Goal: Task Accomplishment & Management: Manage account settings

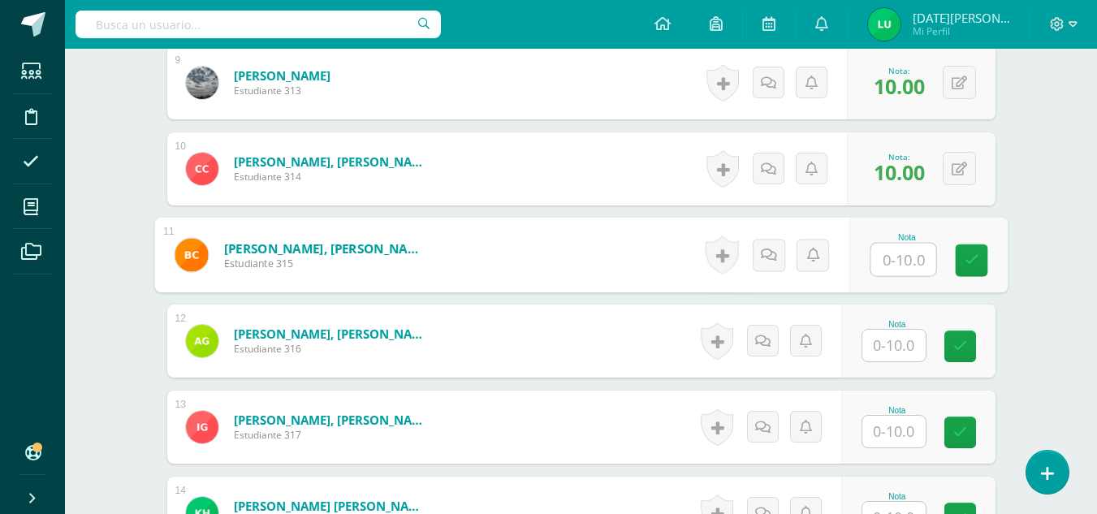
click at [905, 256] on input "text" at bounding box center [902, 260] width 65 height 32
click at [978, 253] on icon at bounding box center [971, 260] width 15 height 14
type input "10"
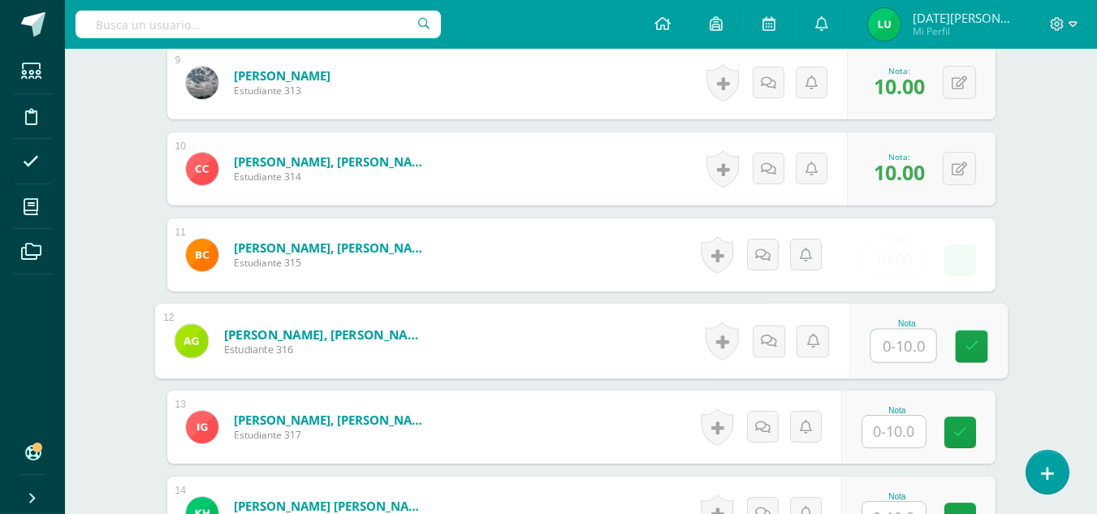
click at [889, 352] on input "text" at bounding box center [902, 346] width 65 height 32
type input "10"
click at [985, 343] on link at bounding box center [971, 346] width 32 height 32
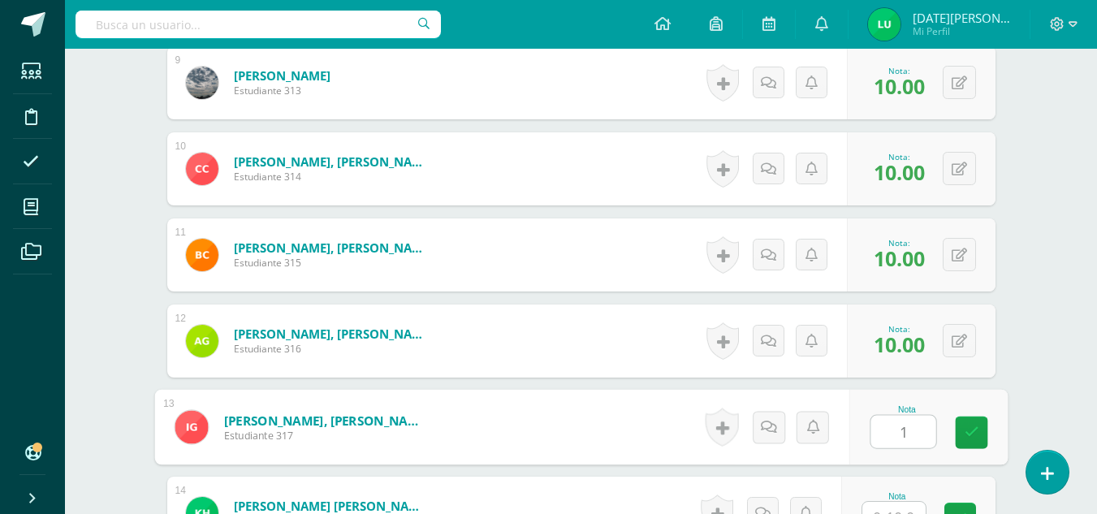
click at [898, 429] on input "1" at bounding box center [902, 432] width 65 height 32
type input "10"
click at [973, 448] on link at bounding box center [971, 433] width 32 height 32
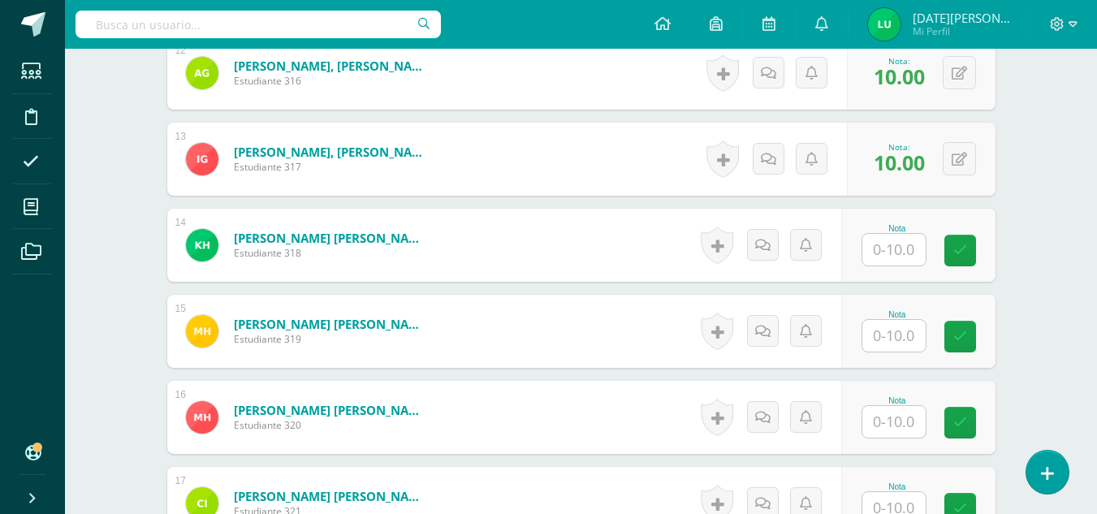
scroll to position [1486, 0]
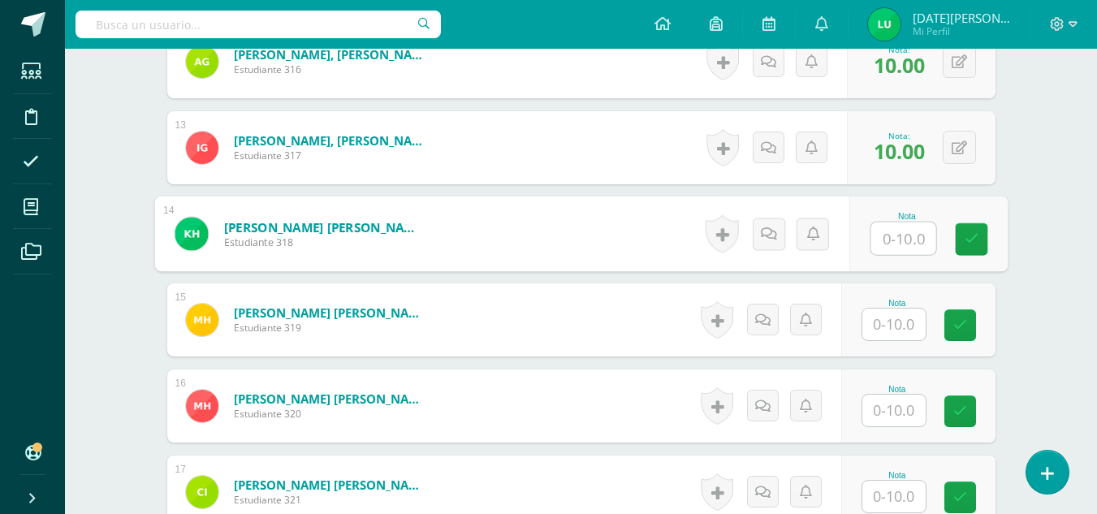
click at [904, 248] on input "text" at bounding box center [902, 238] width 65 height 32
type input "10"
click at [987, 251] on link at bounding box center [971, 239] width 32 height 32
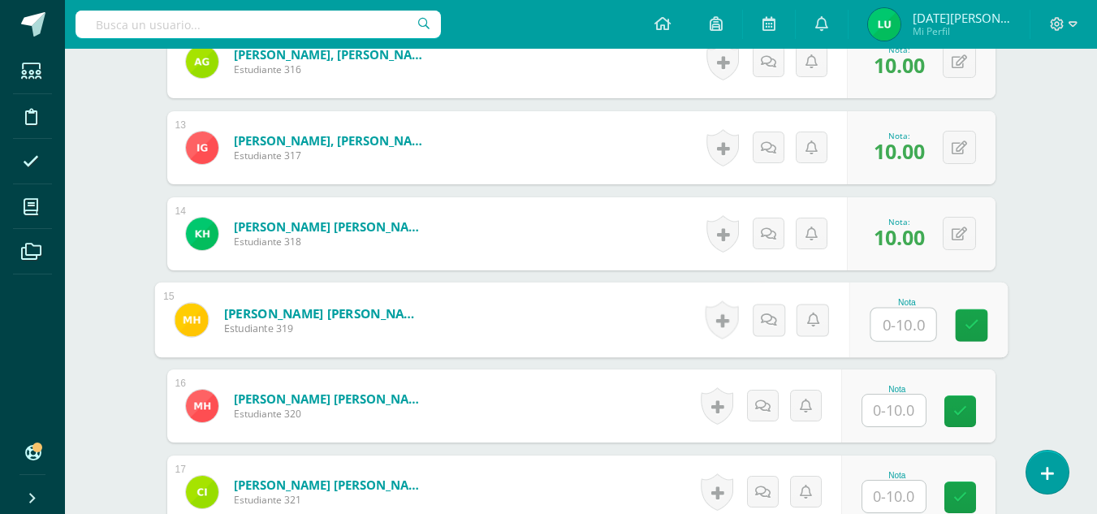
click at [892, 330] on input "text" at bounding box center [902, 325] width 65 height 32
type input "10"
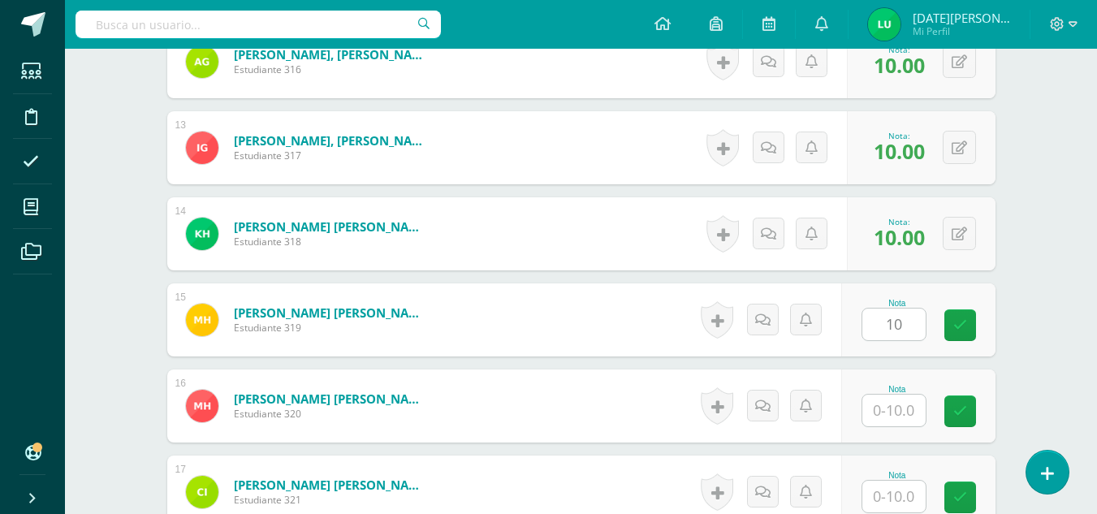
click at [953, 340] on div "Nota 10" at bounding box center [918, 319] width 154 height 73
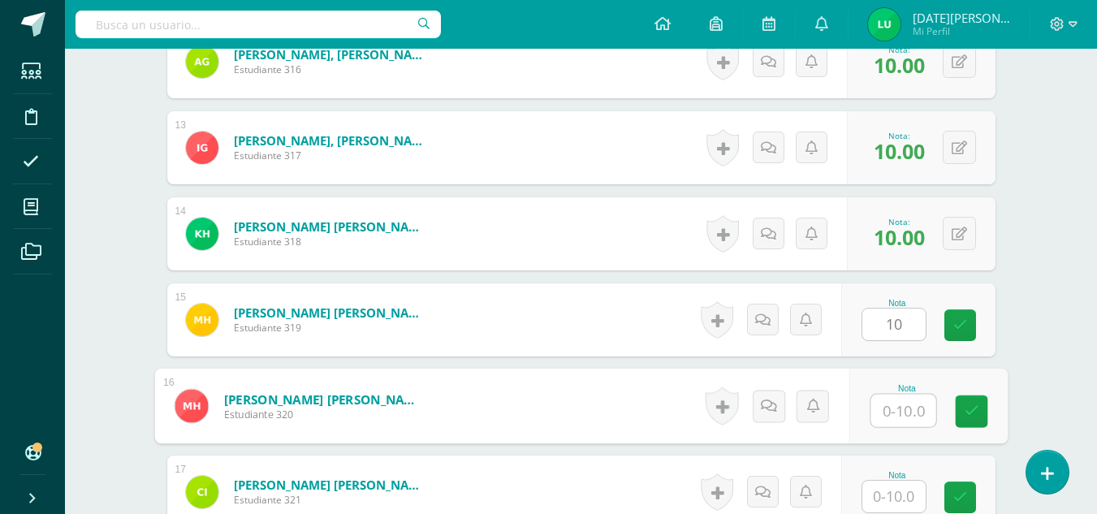
click at [917, 407] on input "text" at bounding box center [902, 411] width 65 height 32
type input "10"
click at [966, 412] on icon at bounding box center [971, 411] width 15 height 14
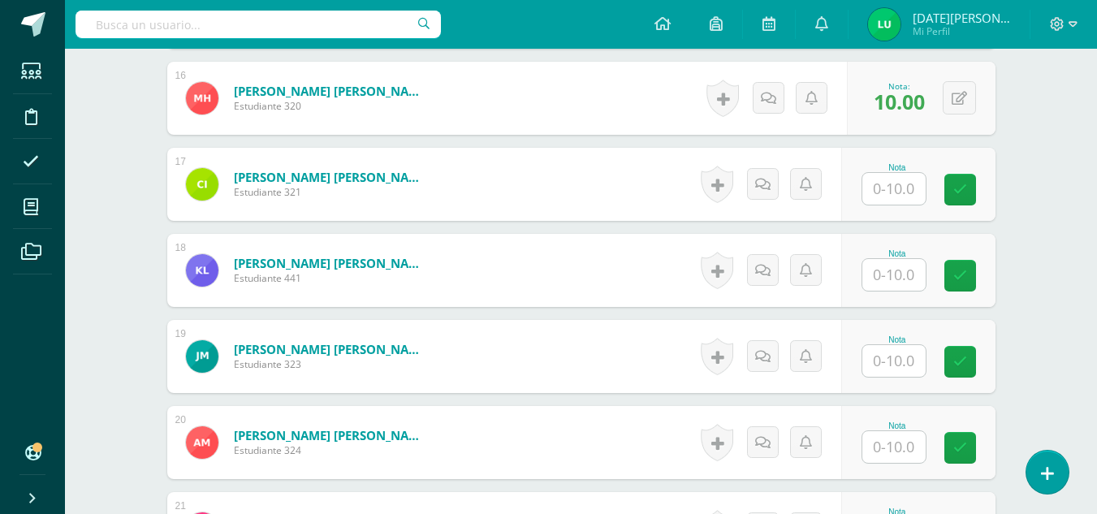
scroll to position [1788, 0]
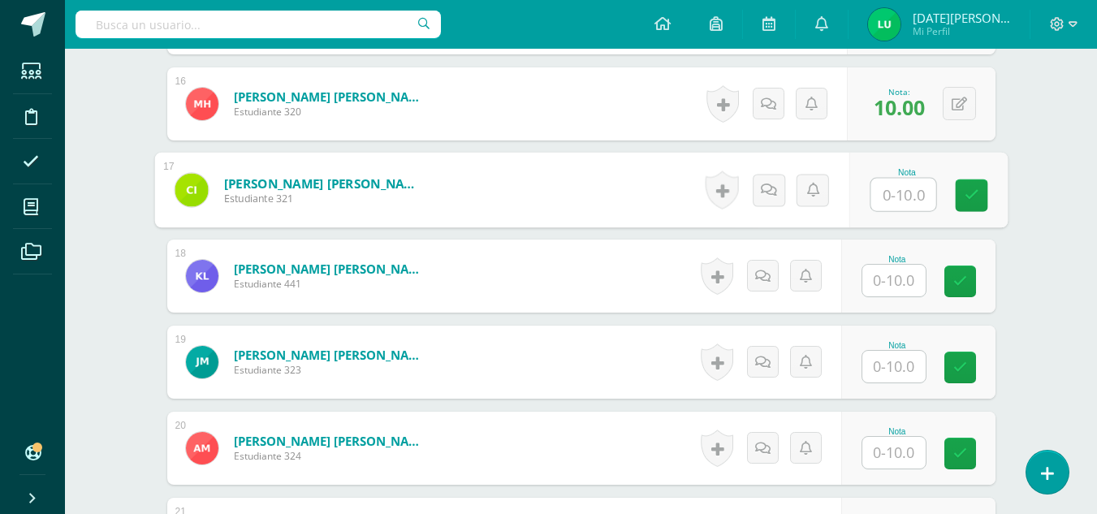
click at [903, 198] on input "text" at bounding box center [902, 195] width 65 height 32
type input "10"
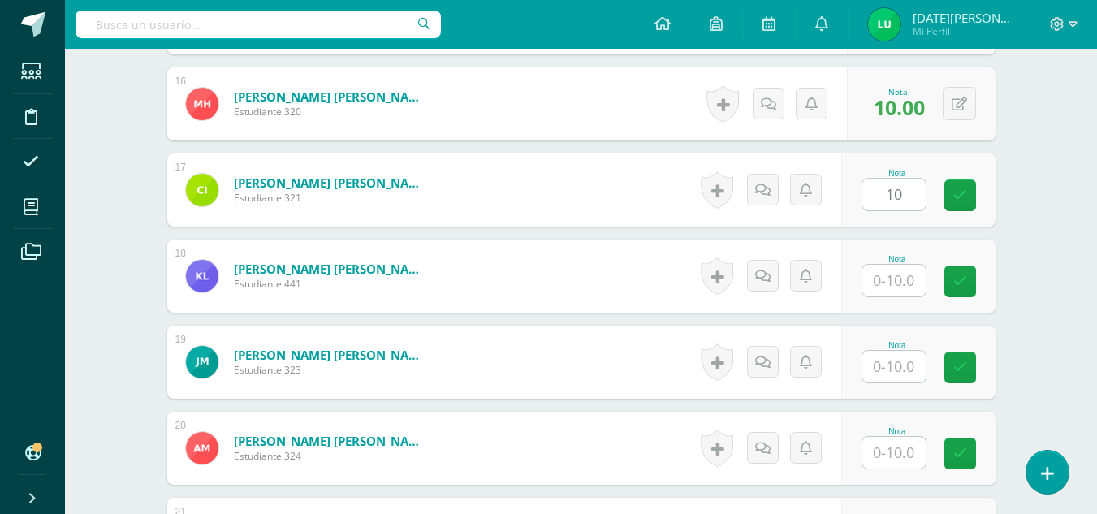
click at [947, 213] on div "0 Logros Logros obtenidos Aún no hay logros agregados Nota: 10.00" at bounding box center [921, 189] width 149 height 73
click at [913, 272] on input "1" at bounding box center [893, 281] width 63 height 32
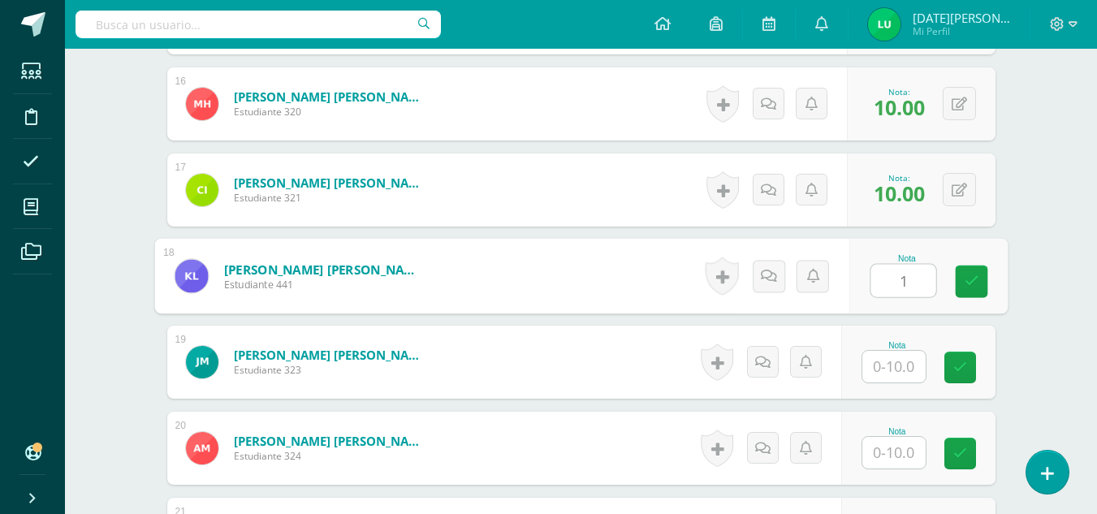
type input "10"
click at [971, 290] on link at bounding box center [971, 281] width 32 height 32
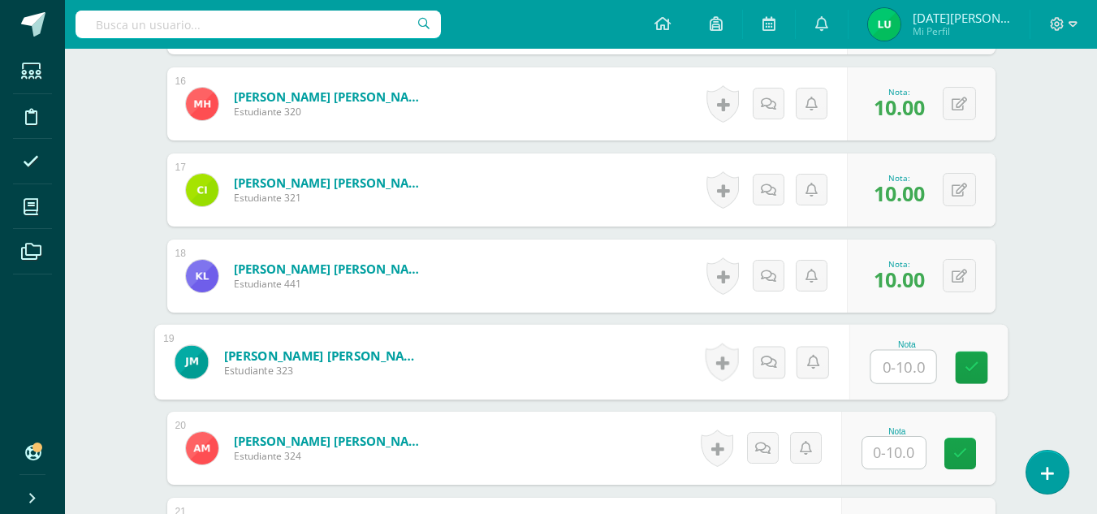
click at [900, 374] on input "text" at bounding box center [902, 367] width 65 height 32
type input "0"
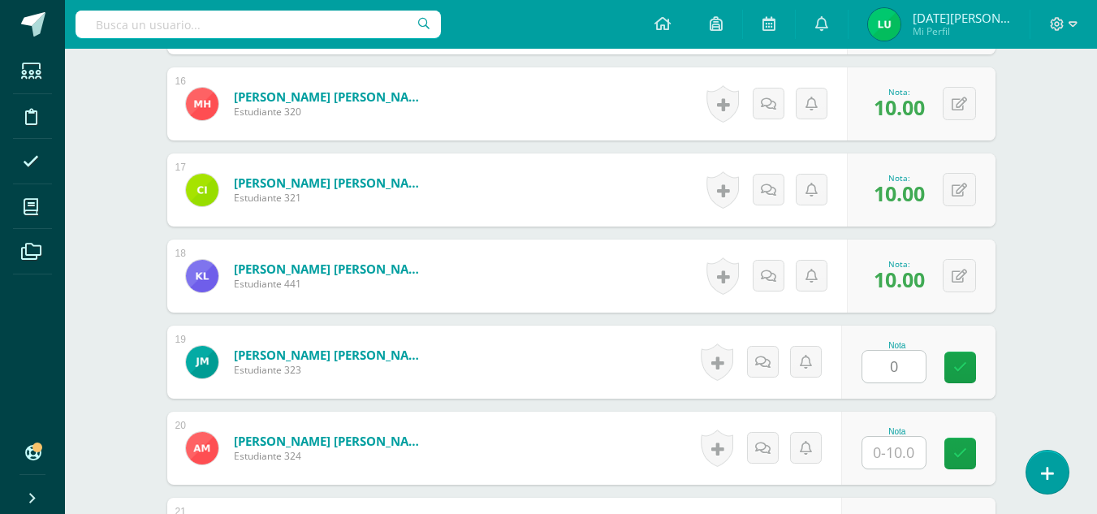
click at [939, 377] on div "Nota 0" at bounding box center [918, 362] width 154 height 73
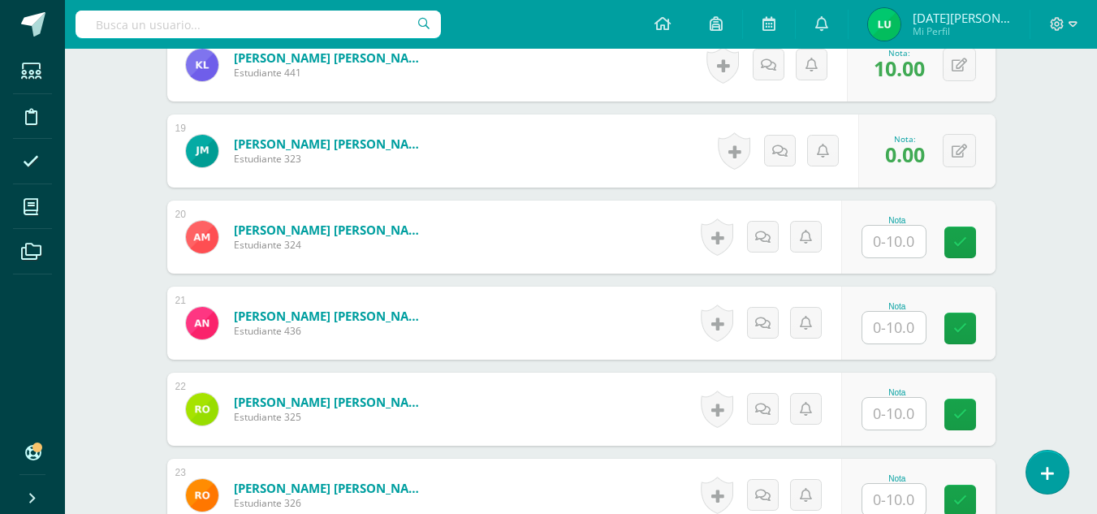
scroll to position [2010, 0]
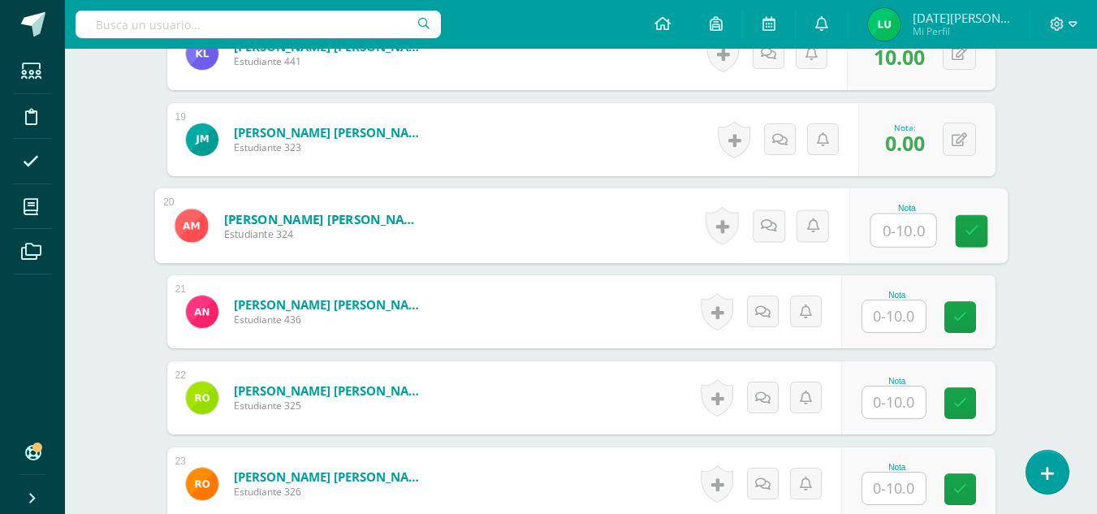
click at [893, 234] on input "text" at bounding box center [902, 230] width 65 height 32
type input "10"
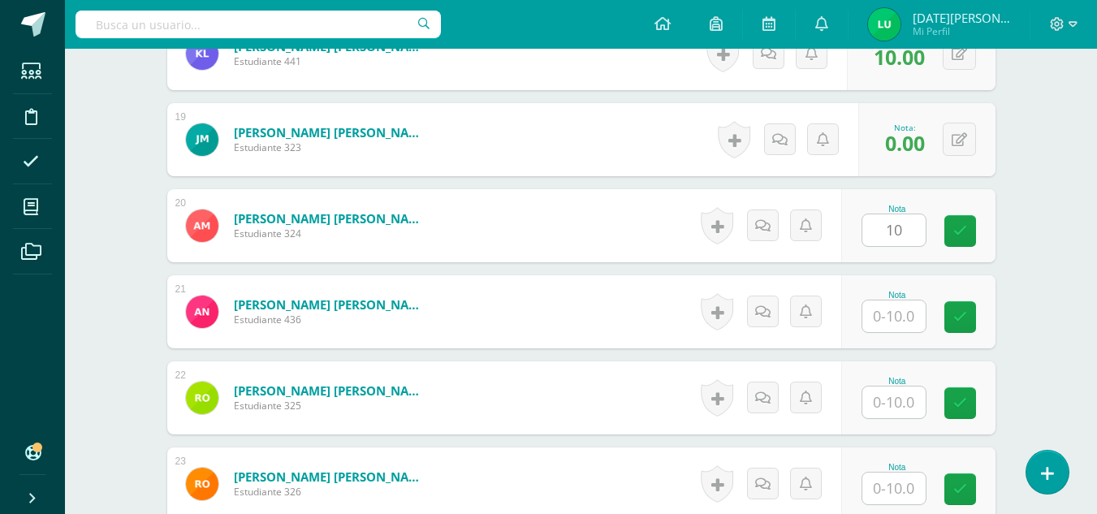
click at [947, 231] on div "Nota 10" at bounding box center [918, 225] width 154 height 73
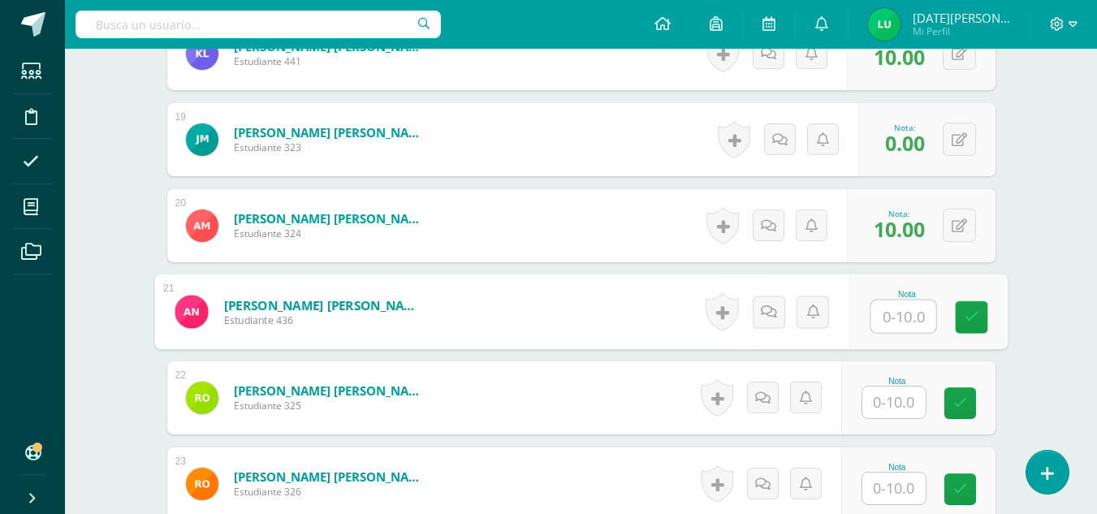
click at [885, 317] on input "text" at bounding box center [902, 316] width 65 height 32
type input "10"
click at [978, 317] on link at bounding box center [971, 317] width 32 height 32
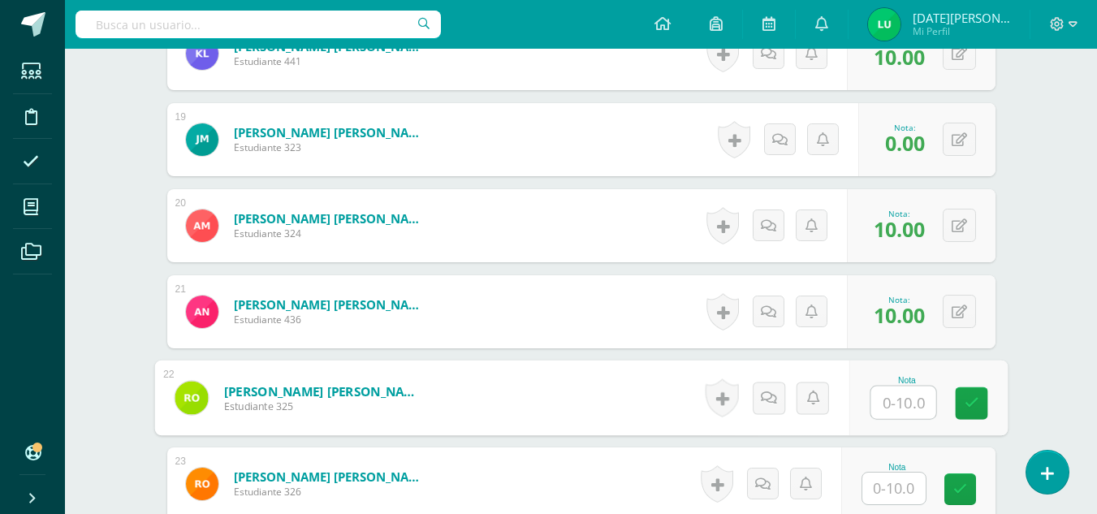
click at [901, 404] on input "text" at bounding box center [902, 402] width 65 height 32
type input "10"
click at [971, 417] on link at bounding box center [971, 403] width 32 height 32
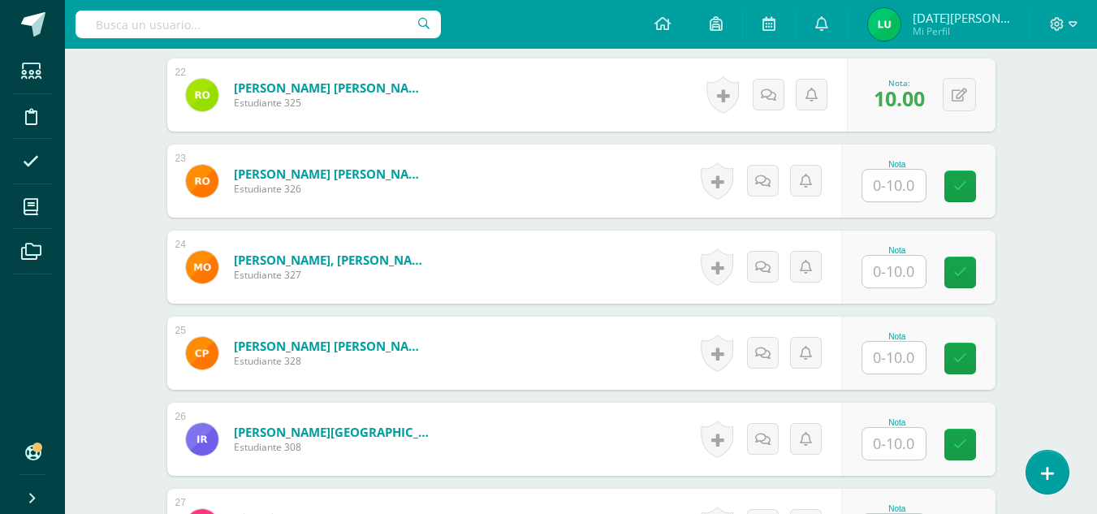
scroll to position [2347, 0]
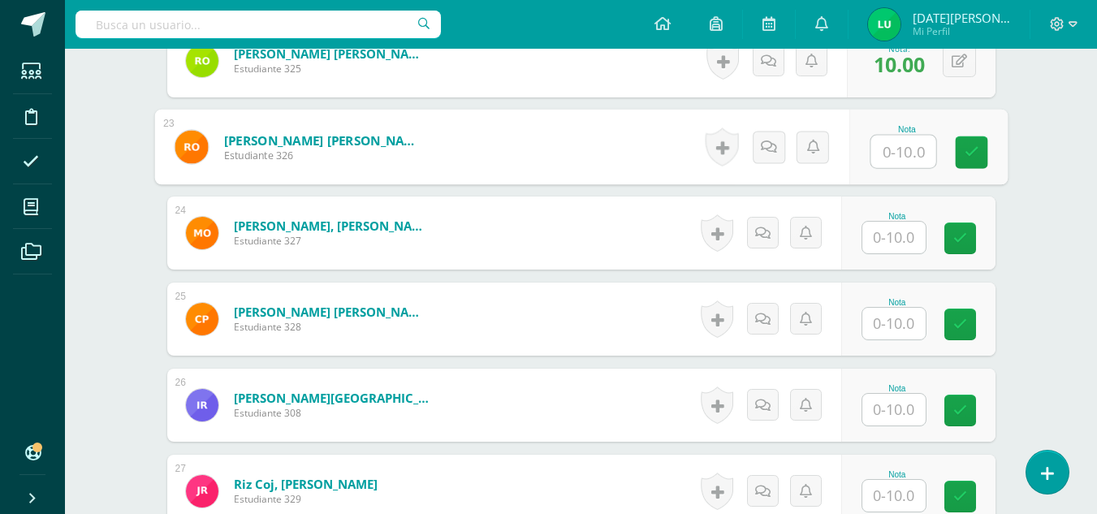
click at [882, 148] on input "text" at bounding box center [902, 152] width 65 height 32
type input "10"
click at [982, 145] on link at bounding box center [971, 152] width 32 height 32
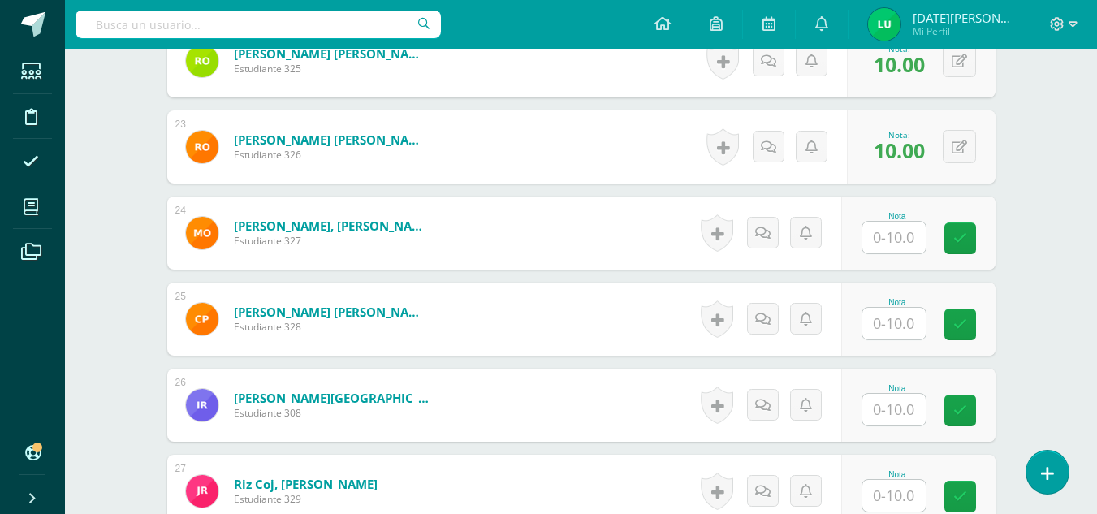
click at [905, 227] on input "text" at bounding box center [893, 238] width 63 height 32
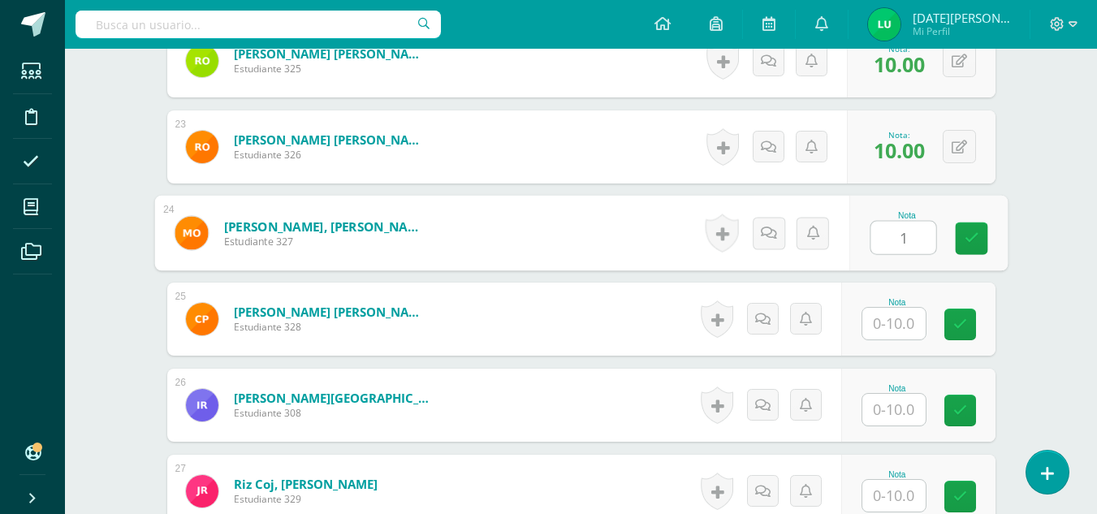
type input "10"
click at [982, 235] on link at bounding box center [971, 238] width 32 height 32
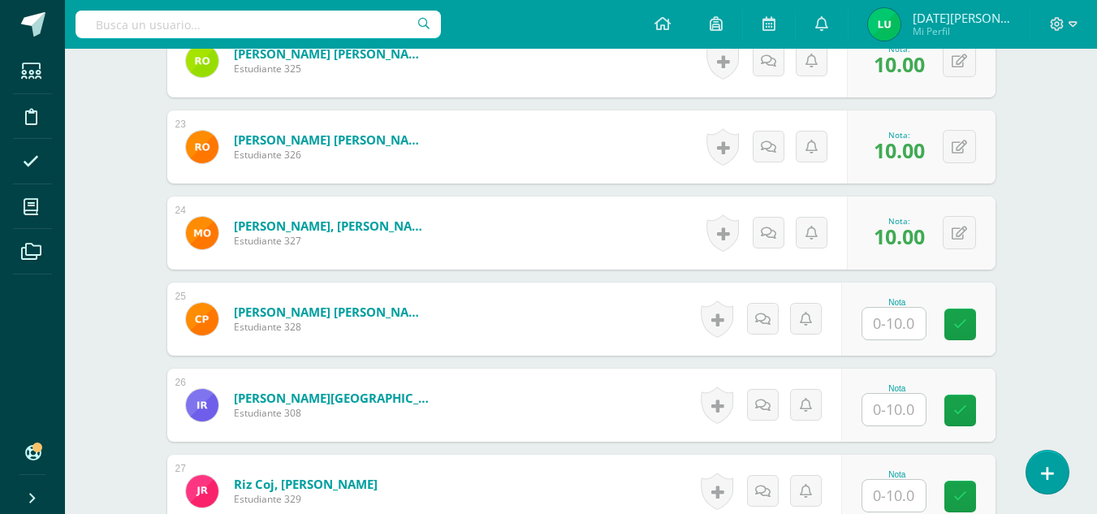
click at [915, 320] on input "text" at bounding box center [893, 324] width 63 height 32
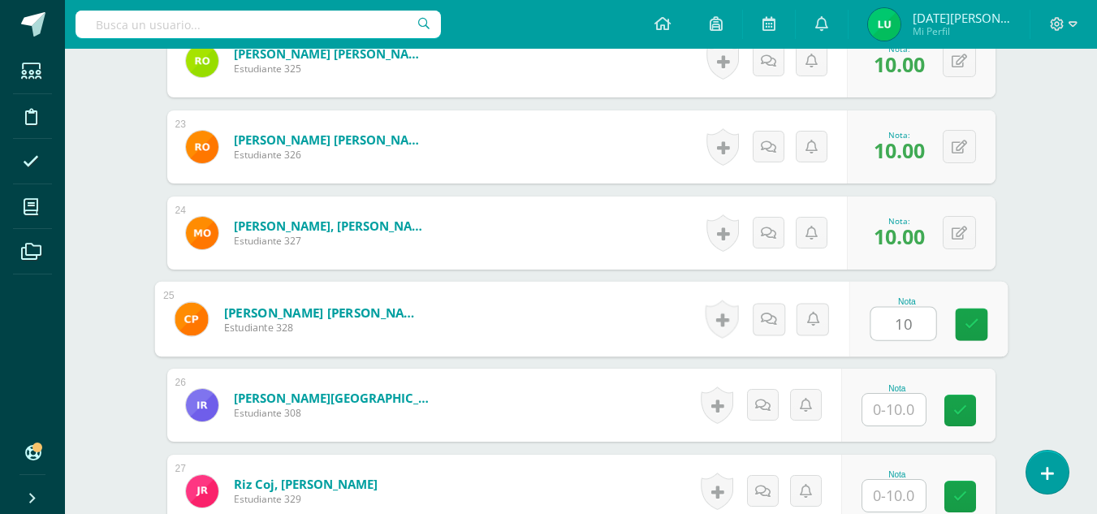
type input "10"
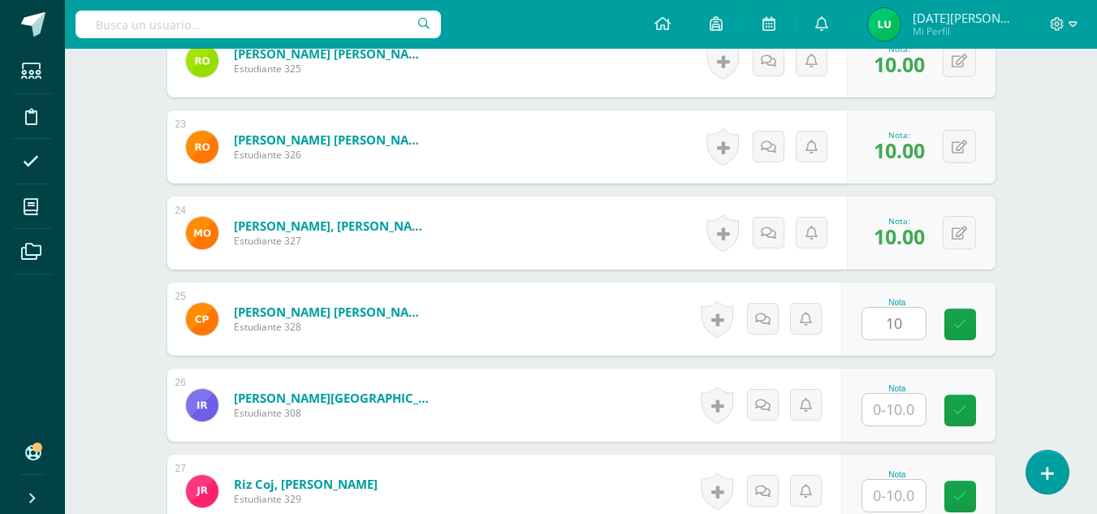
click at [990, 329] on div "Nota 10" at bounding box center [918, 319] width 154 height 73
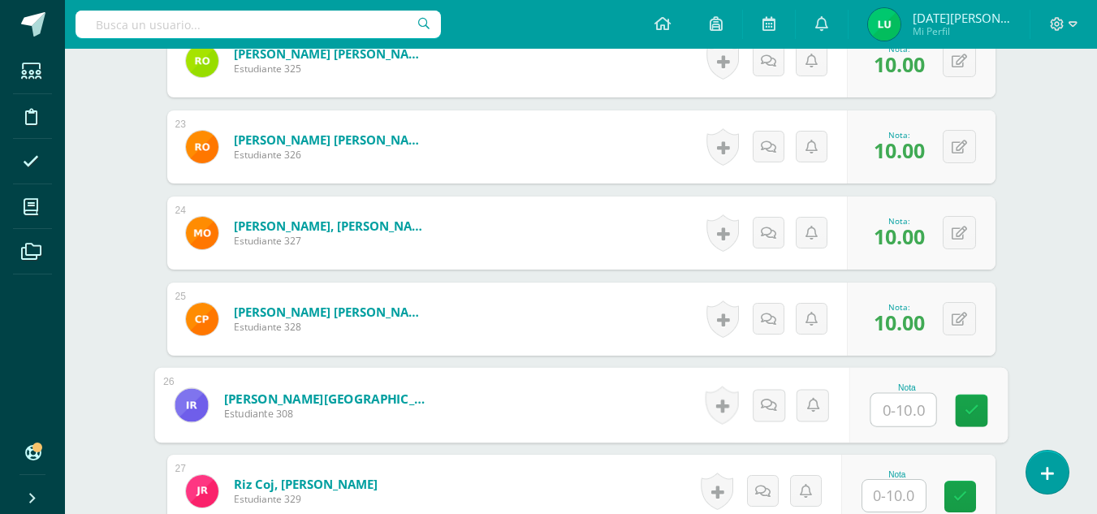
click at [891, 419] on input "text" at bounding box center [902, 410] width 65 height 32
type input "9"
click at [953, 425] on div "Nota 9" at bounding box center [918, 405] width 154 height 73
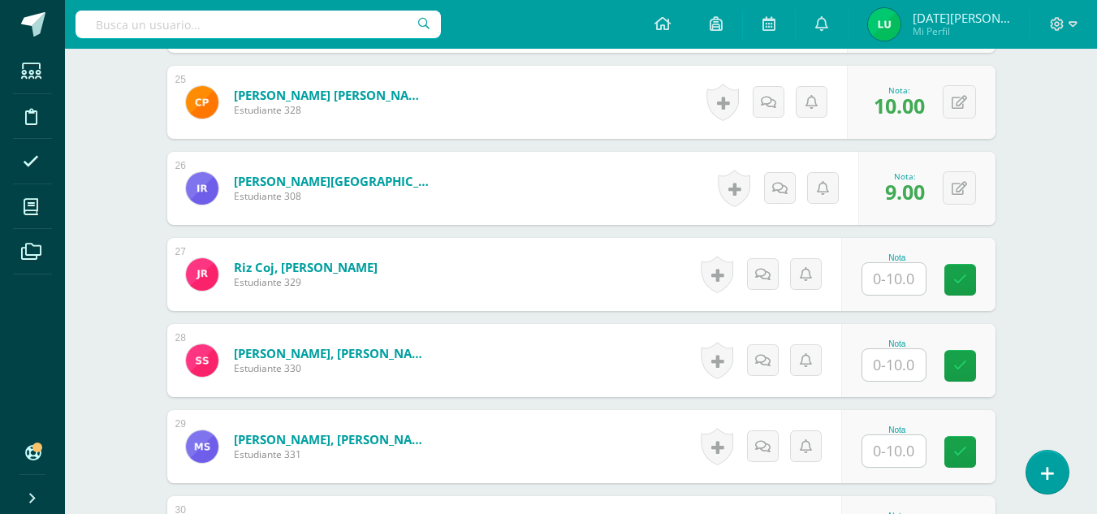
scroll to position [2592, 0]
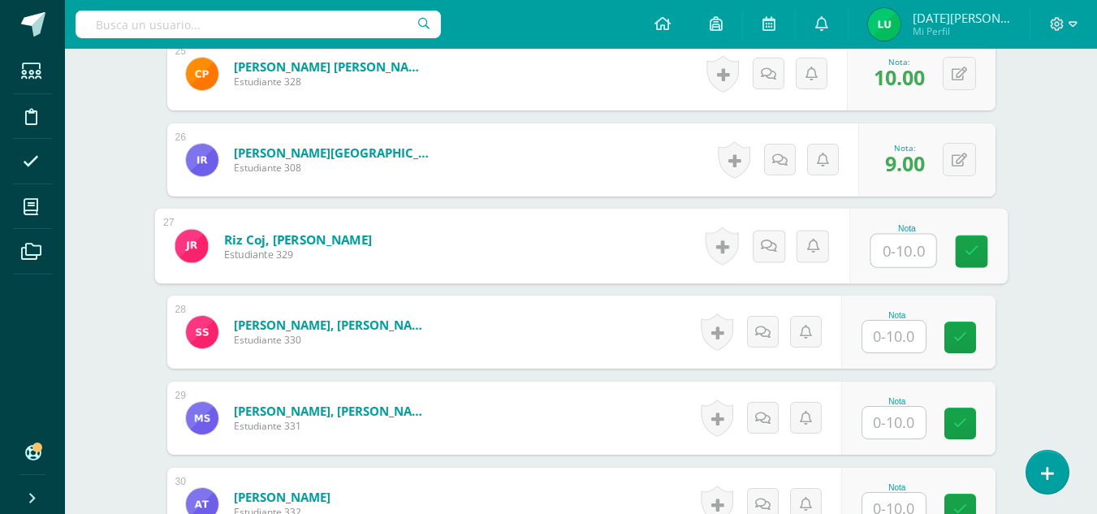
click at [874, 250] on input "text" at bounding box center [902, 251] width 65 height 32
type input "10"
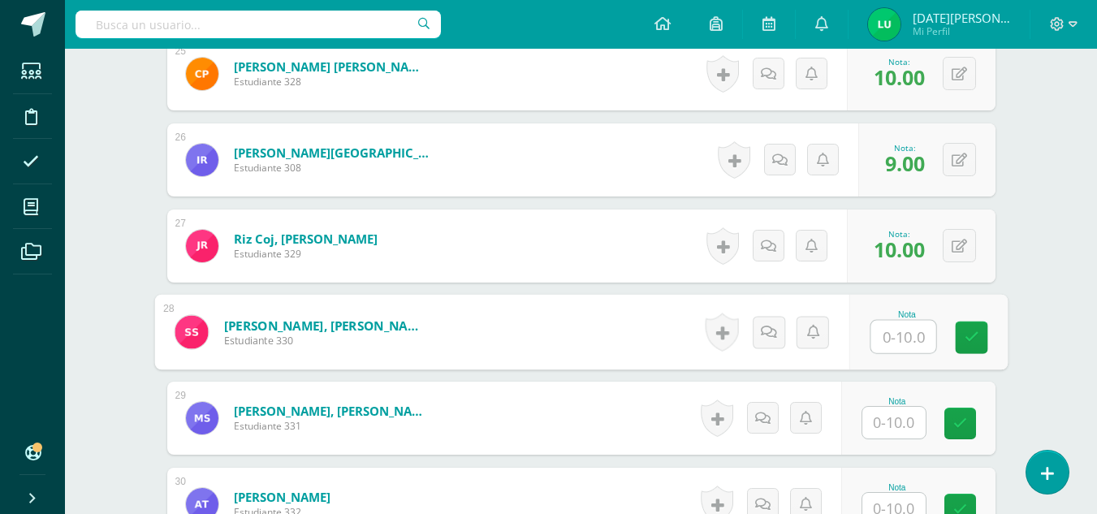
click at [912, 328] on input "text" at bounding box center [902, 337] width 65 height 32
type input "9"
type input "10"
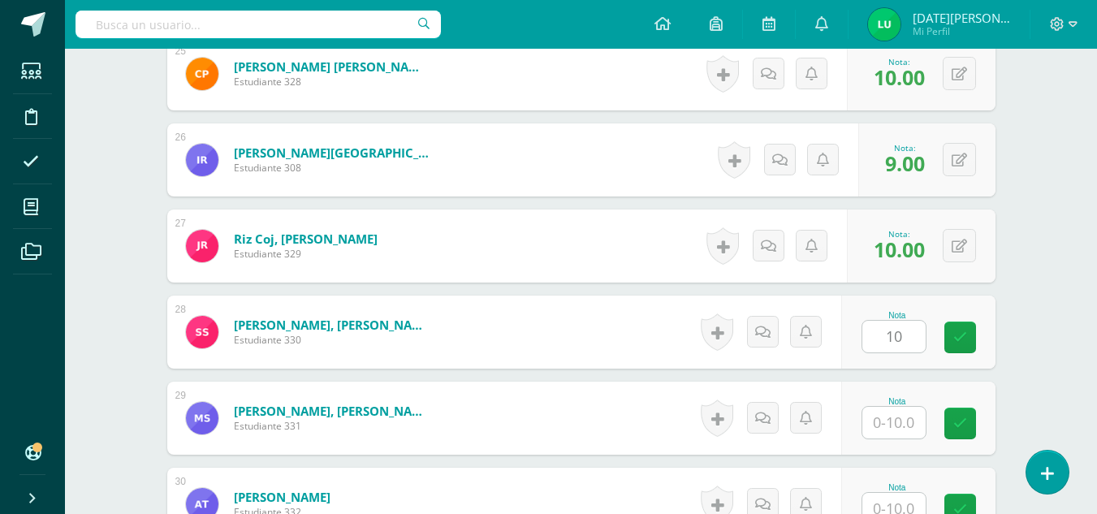
click at [966, 368] on div "Nota 10" at bounding box center [918, 332] width 154 height 73
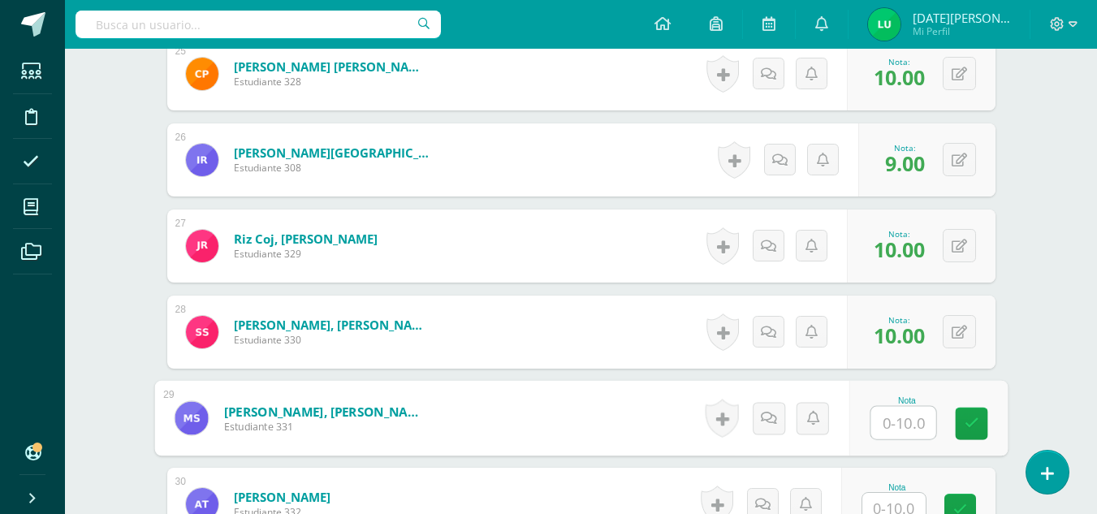
click at [916, 411] on input "text" at bounding box center [902, 423] width 65 height 32
type input "10"
click at [958, 422] on link at bounding box center [971, 424] width 32 height 32
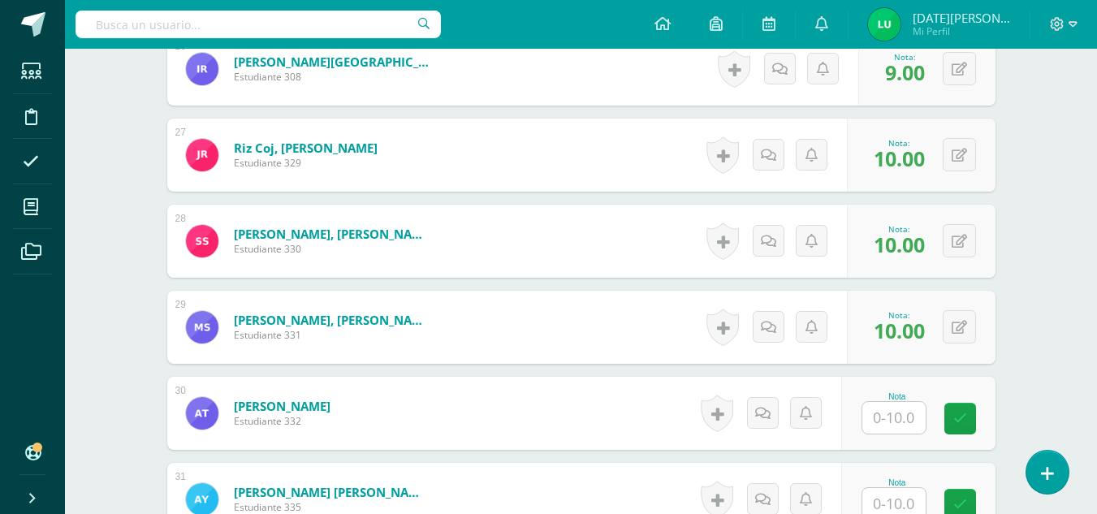
scroll to position [2804, 0]
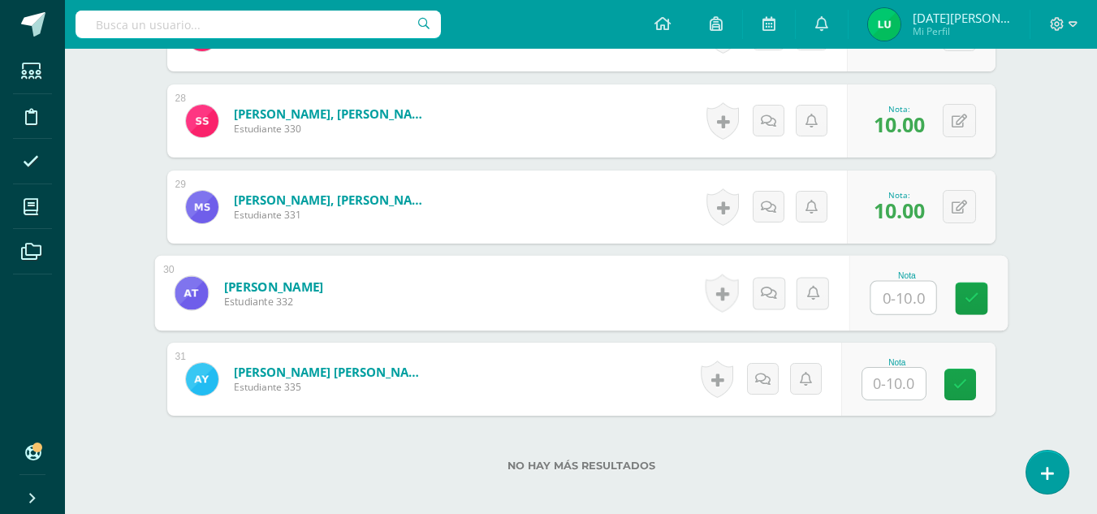
click at [893, 309] on input "text" at bounding box center [902, 298] width 65 height 32
type input "10"
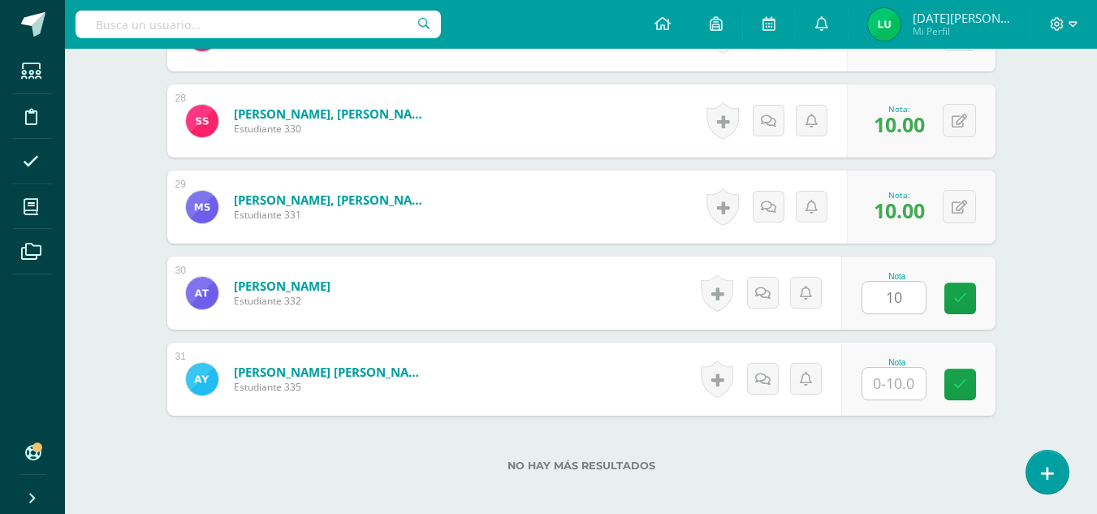
click at [977, 317] on div "Nota 10" at bounding box center [918, 293] width 154 height 73
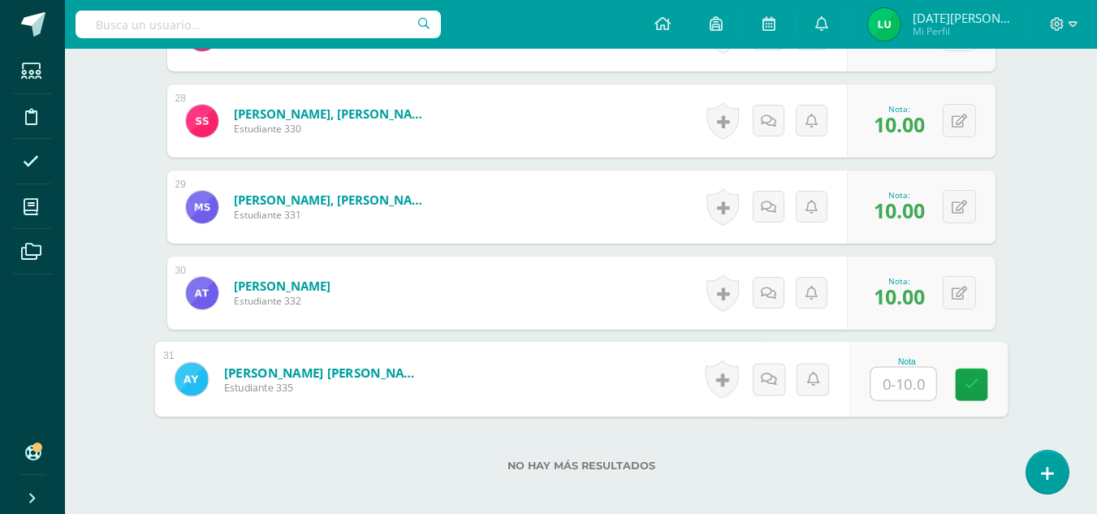
click at [903, 395] on input "text" at bounding box center [902, 384] width 65 height 32
type input "10"
click at [964, 396] on link at bounding box center [971, 385] width 32 height 32
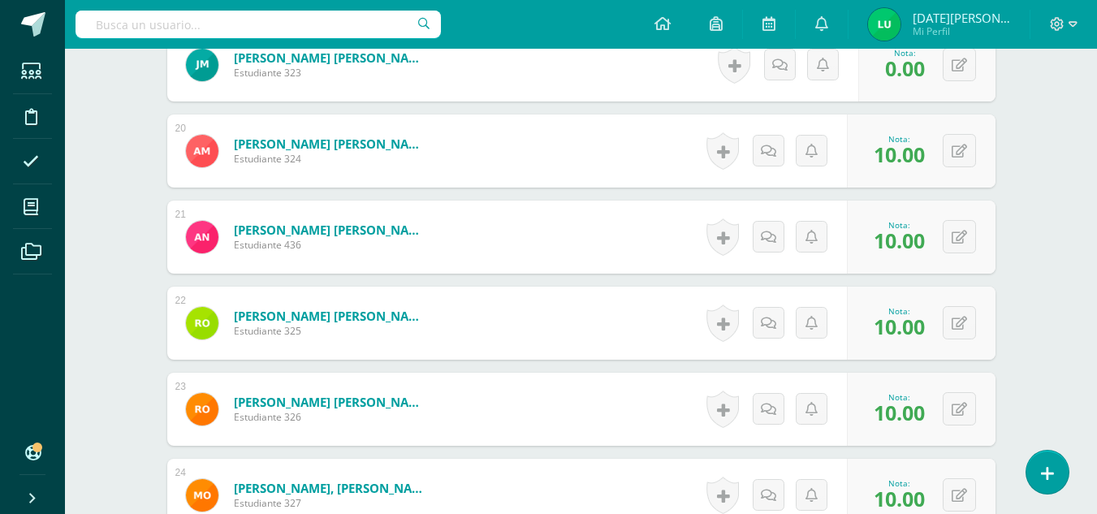
scroll to position [2891, 0]
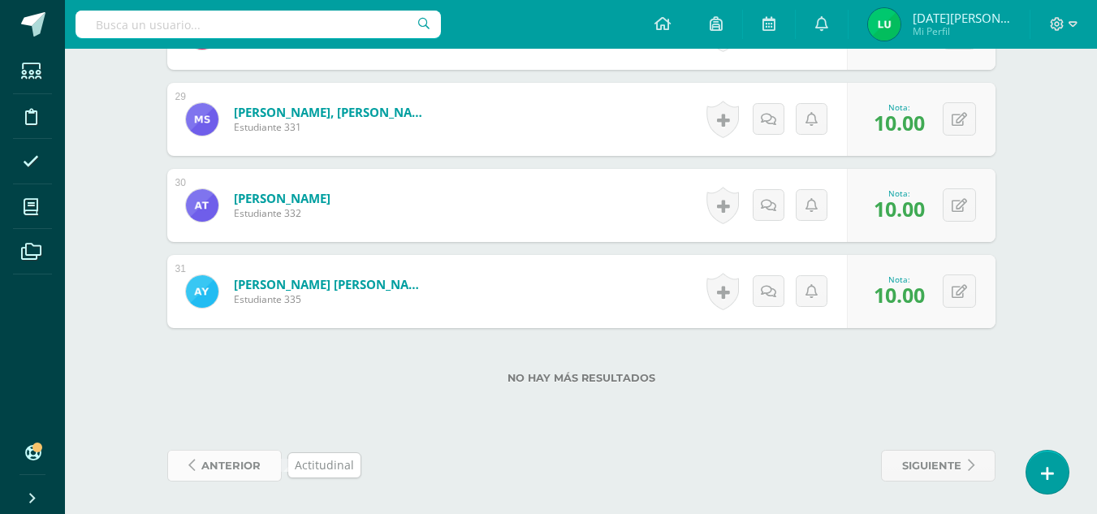
click at [250, 452] on span "anterior" at bounding box center [230, 466] width 59 height 30
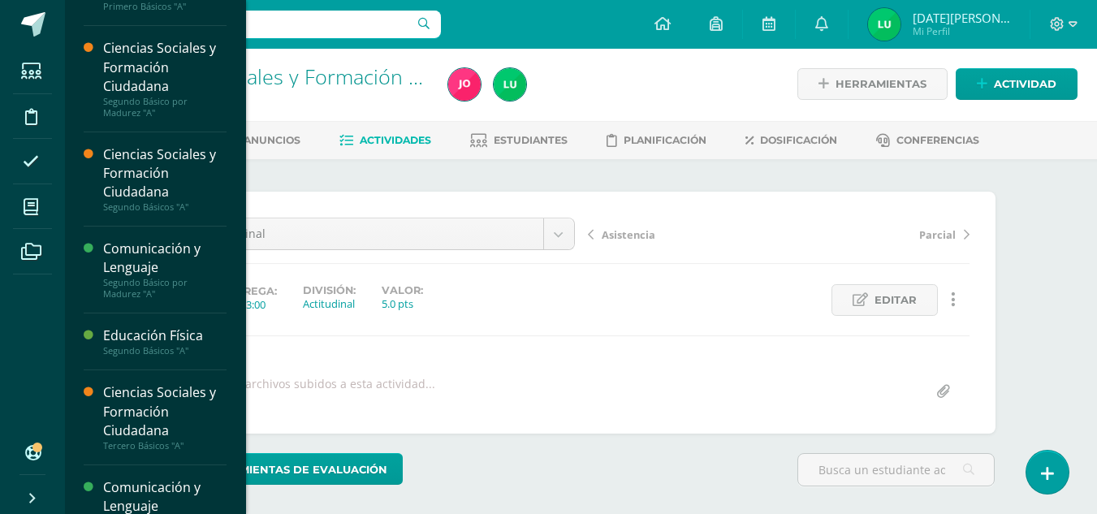
scroll to position [126, 0]
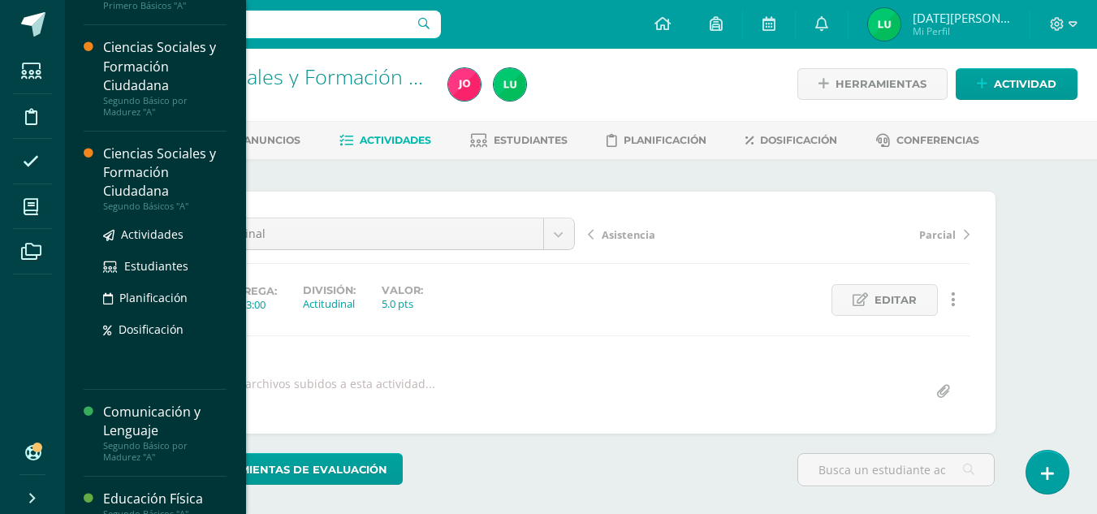
click at [144, 162] on div "Ciencias Sociales y Formación Ciudadana" at bounding box center [164, 173] width 123 height 56
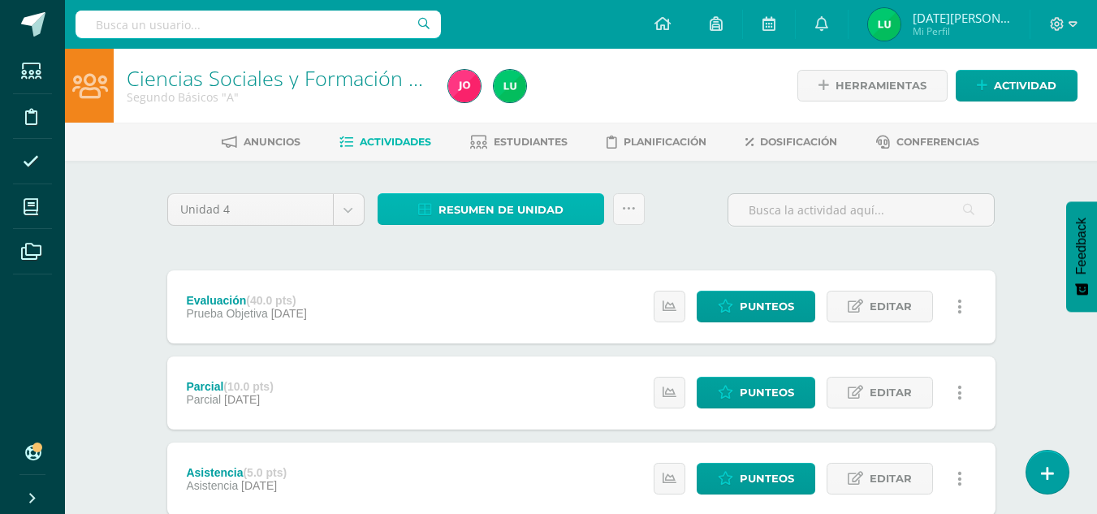
click at [526, 204] on span "Resumen de unidad" at bounding box center [500, 210] width 125 height 30
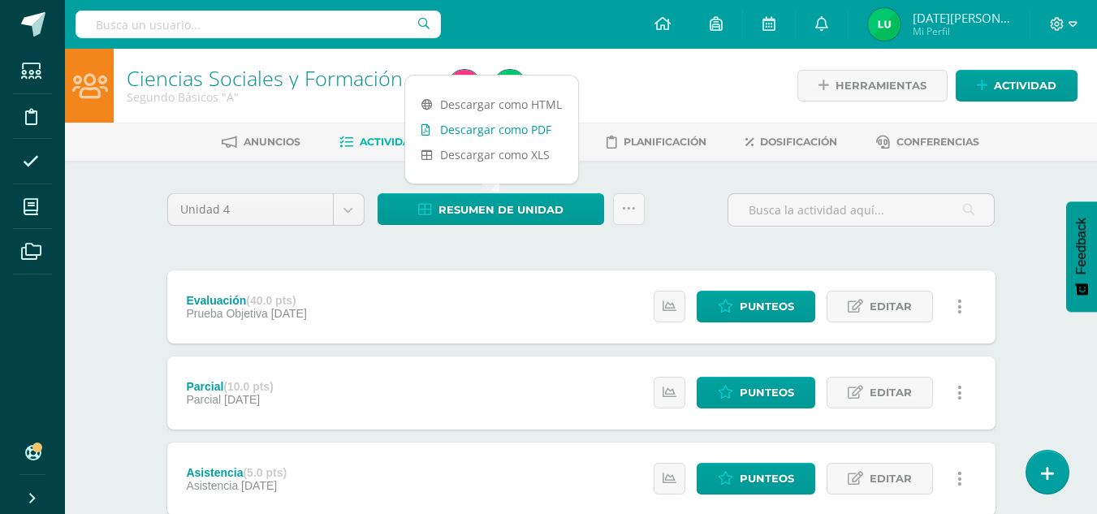
click at [534, 130] on link "Descargar como PDF" at bounding box center [491, 129] width 173 height 25
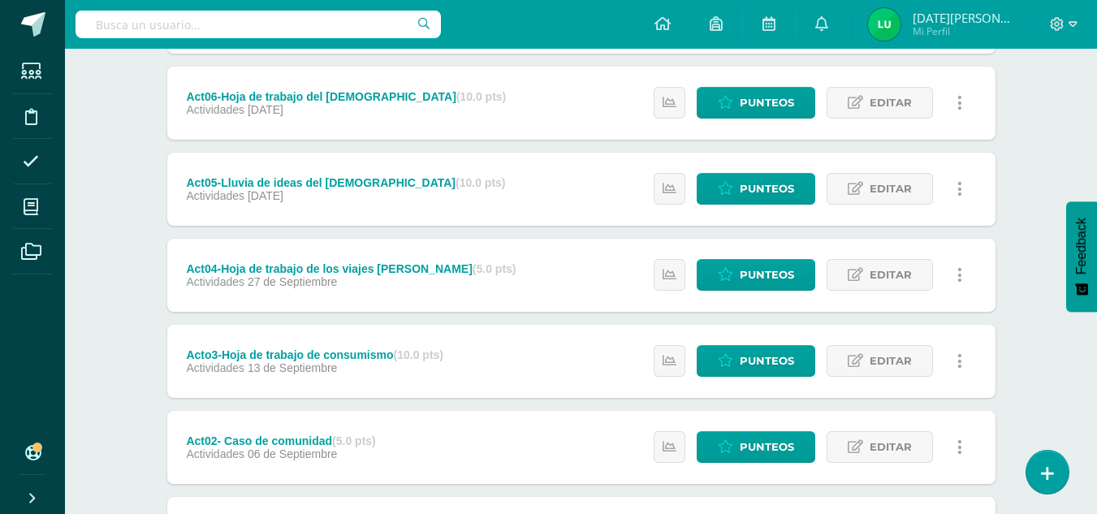
scroll to position [554, 0]
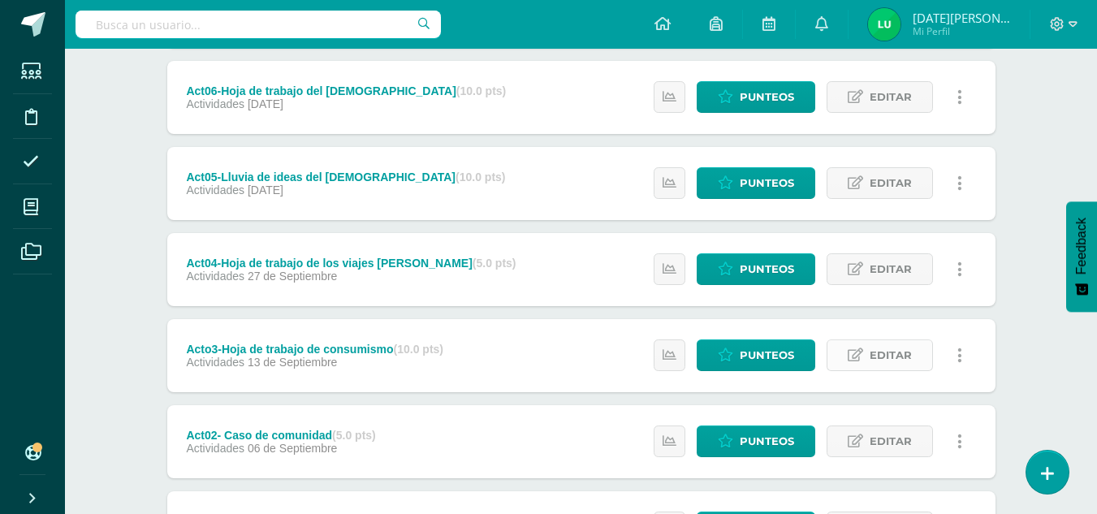
click at [899, 361] on span "Editar" at bounding box center [891, 355] width 42 height 30
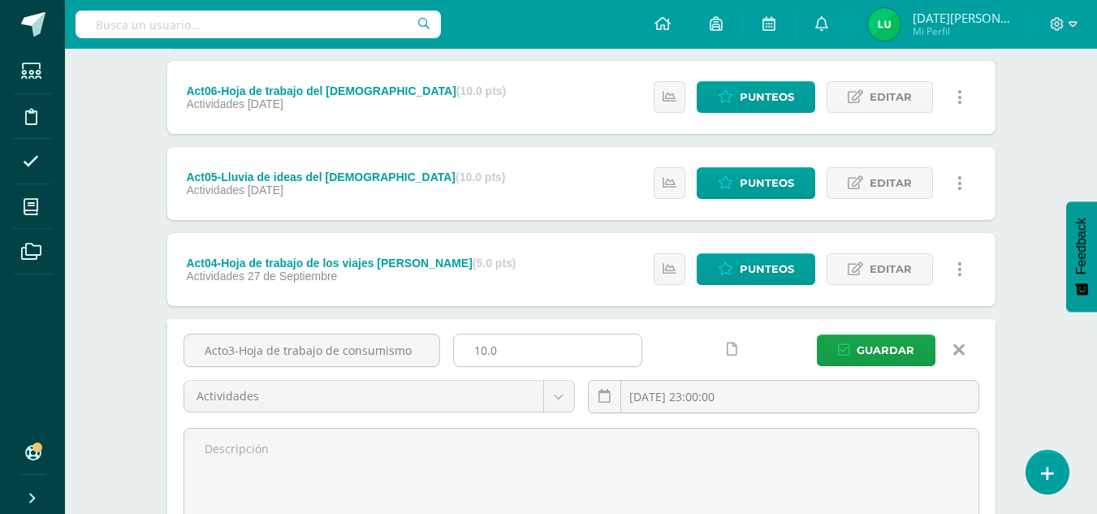
click at [542, 348] on input "10.0" at bounding box center [548, 351] width 188 height 32
type input "1"
type input "5"
click at [896, 349] on span "Guardar" at bounding box center [886, 350] width 58 height 30
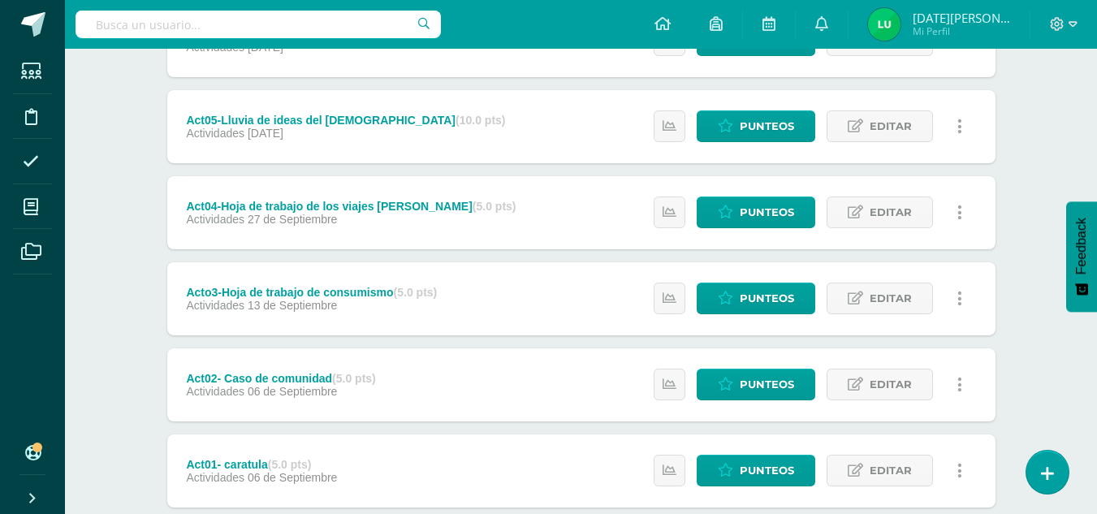
scroll to position [706, 0]
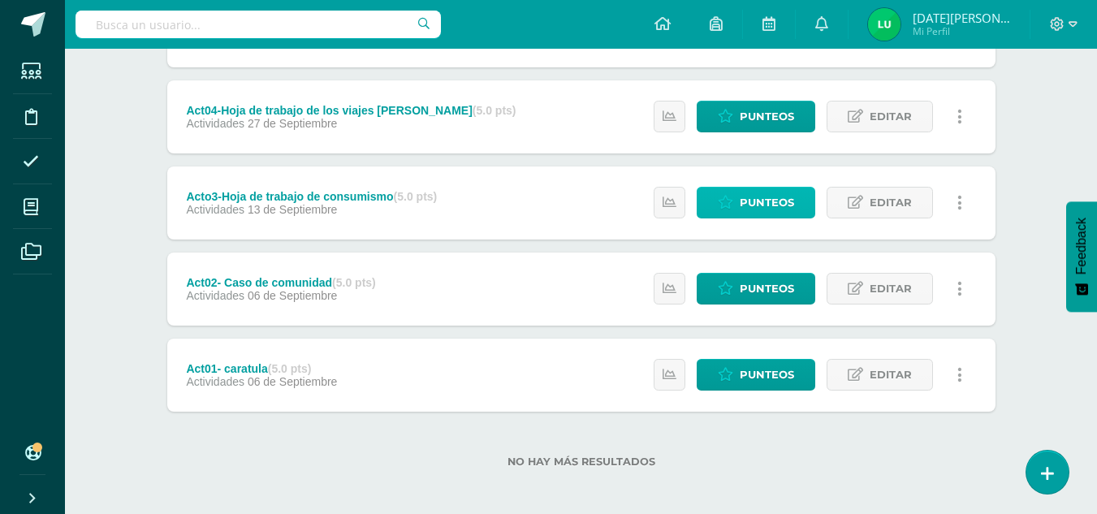
click at [801, 201] on link "Punteos" at bounding box center [756, 203] width 119 height 32
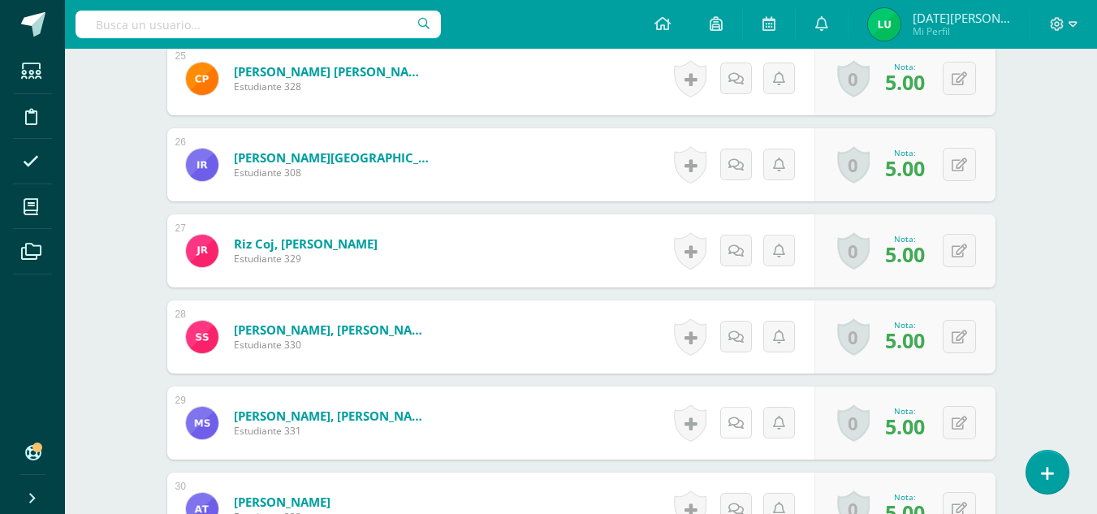
scroll to position [2588, 0]
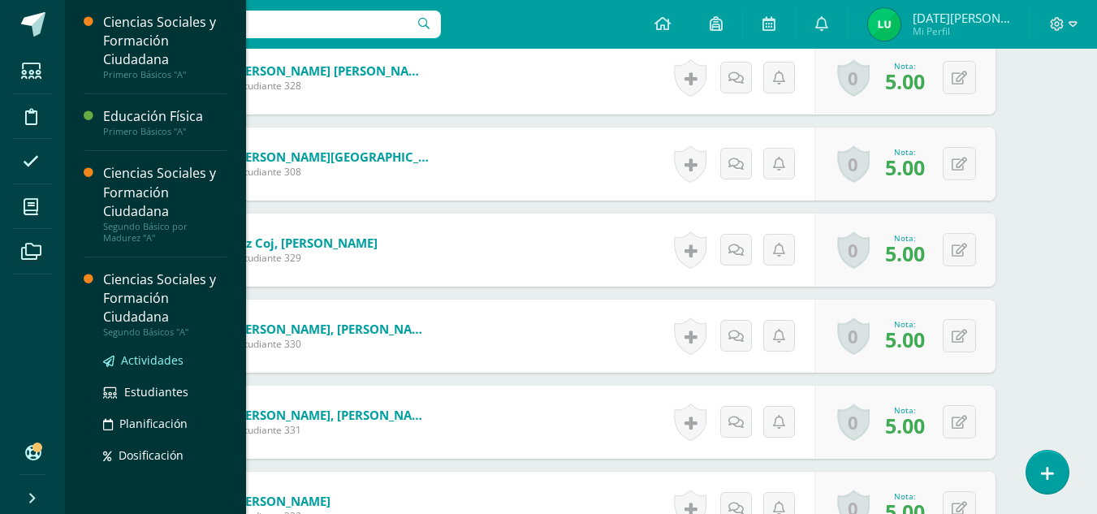
click at [147, 358] on span "Actividades" at bounding box center [152, 359] width 63 height 15
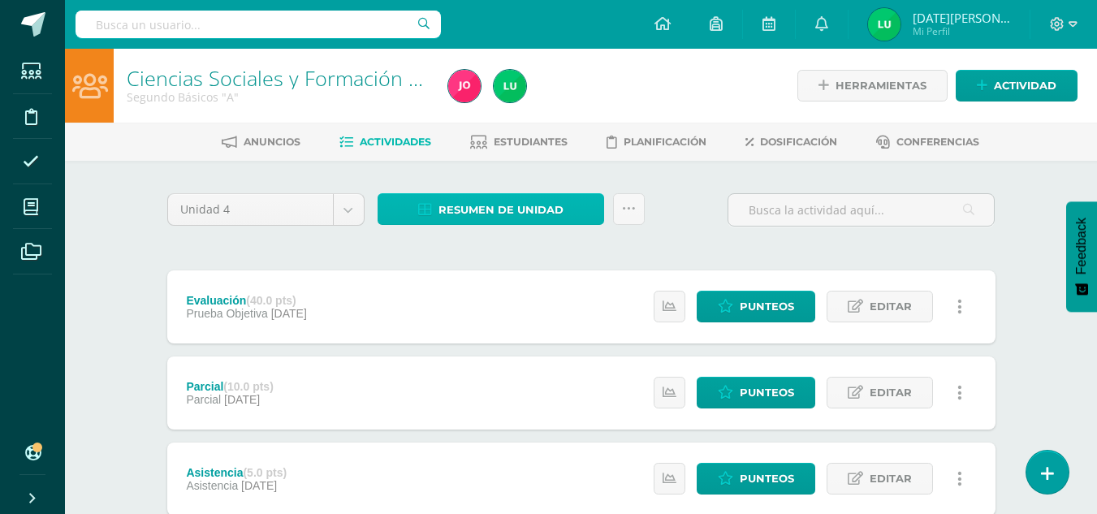
click at [533, 201] on span "Resumen de unidad" at bounding box center [500, 210] width 125 height 30
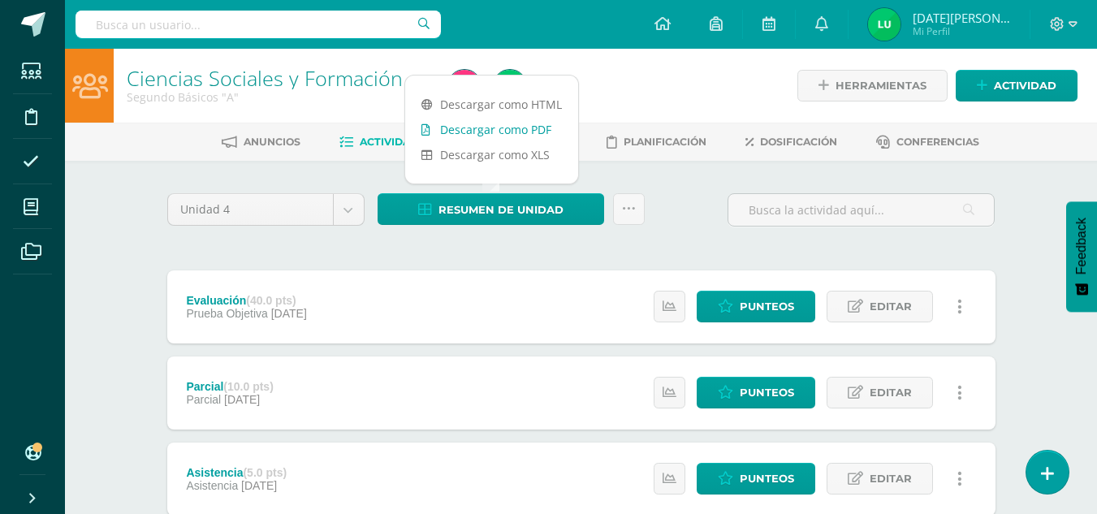
click at [506, 132] on link "Descargar como PDF" at bounding box center [491, 129] width 173 height 25
